Goal: Task Accomplishment & Management: Use online tool/utility

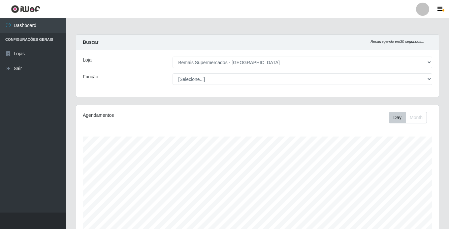
select select "250"
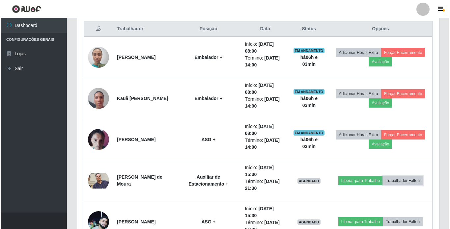
scroll to position [264, 0]
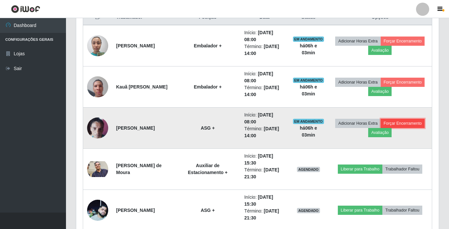
click at [381, 128] on button "Forçar Encerramento" at bounding box center [403, 123] width 44 height 9
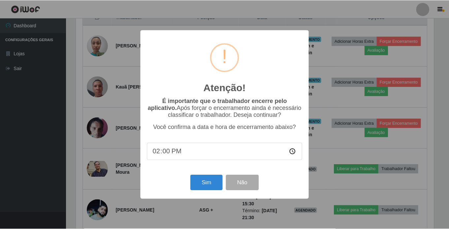
scroll to position [137, 359]
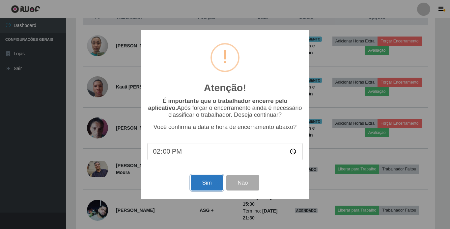
click at [215, 184] on button "Sim" at bounding box center [207, 182] width 32 height 15
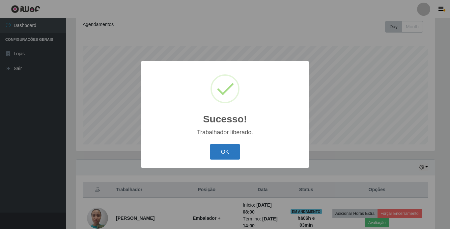
click at [227, 154] on button "OK" at bounding box center [225, 151] width 31 height 15
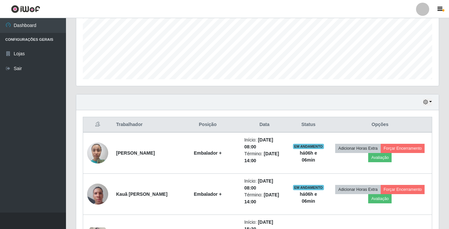
scroll to position [157, 0]
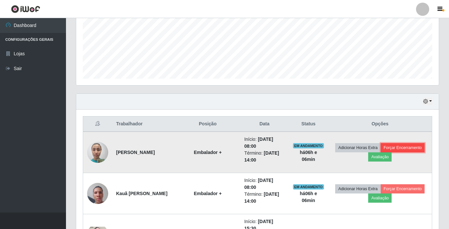
click at [381, 153] on button "Forçar Encerramento" at bounding box center [403, 147] width 44 height 9
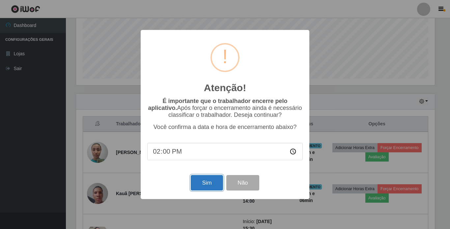
click at [199, 185] on button "Sim" at bounding box center [207, 182] width 32 height 15
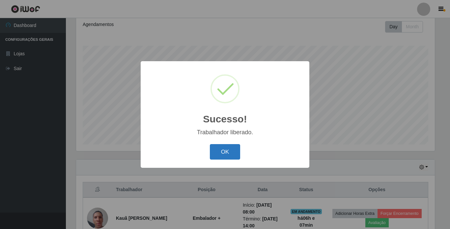
click at [232, 151] on button "OK" at bounding box center [225, 151] width 31 height 15
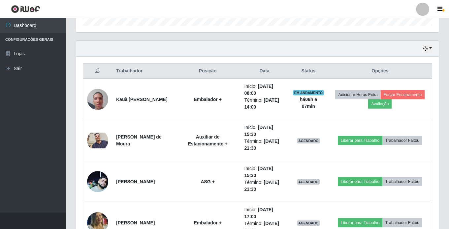
scroll to position [223, 0]
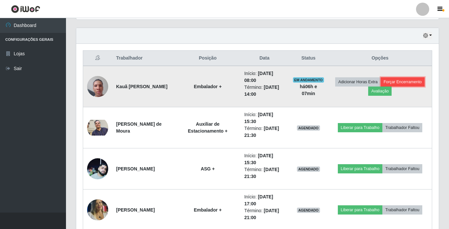
click at [381, 87] on button "Forçar Encerramento" at bounding box center [403, 81] width 44 height 9
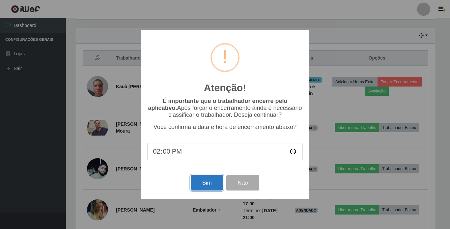
click at [207, 188] on button "Sim" at bounding box center [207, 182] width 32 height 15
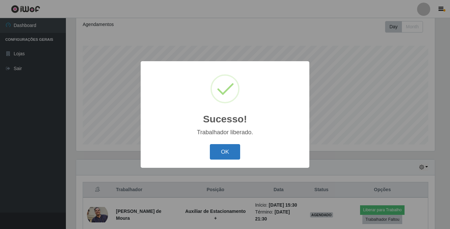
click at [230, 149] on button "OK" at bounding box center [225, 151] width 31 height 15
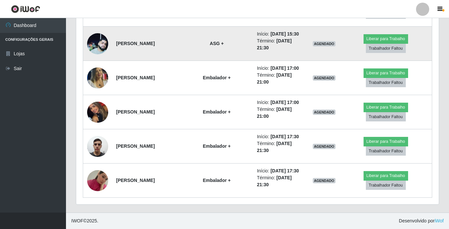
scroll to position [338, 0]
